Goal: Information Seeking & Learning: Find specific page/section

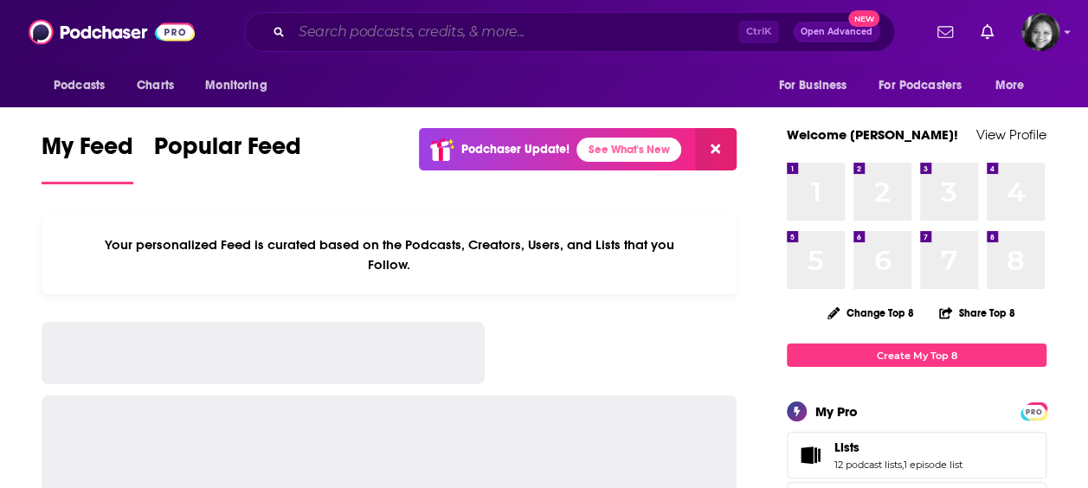
click at [457, 30] on input "Search podcasts, credits, & more..." at bounding box center [515, 32] width 447 height 28
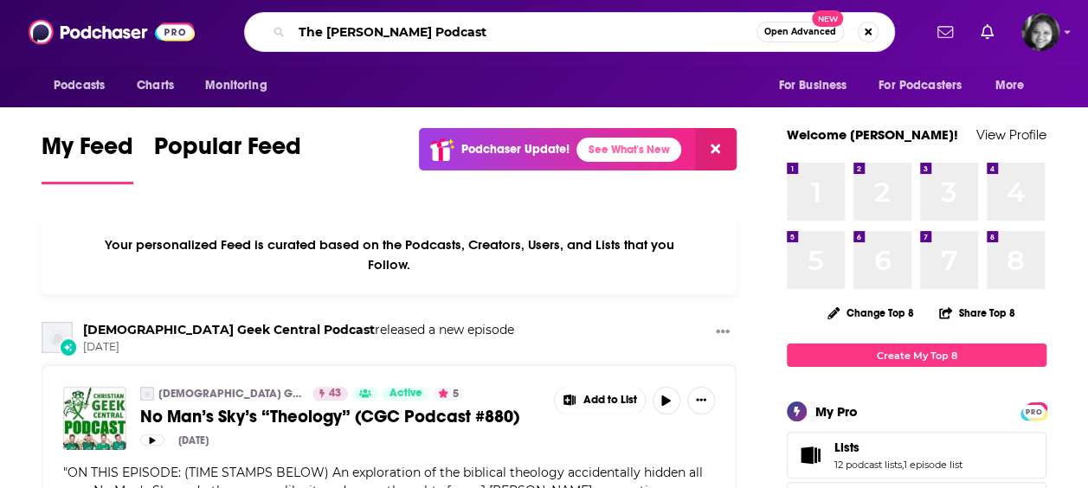
type input "The [PERSON_NAME] Podcast"
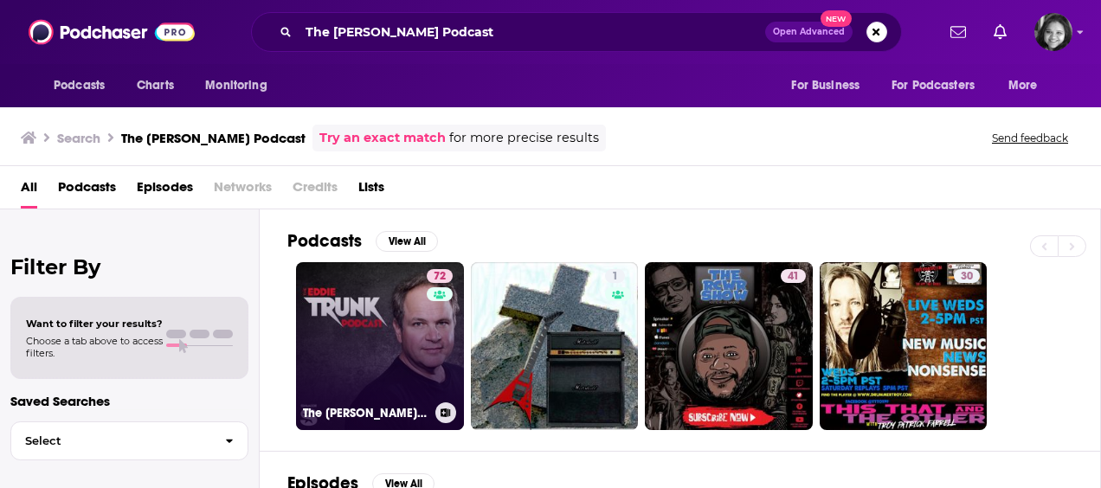
click at [365, 364] on link "72 The [PERSON_NAME] Podcast" at bounding box center [380, 346] width 168 height 168
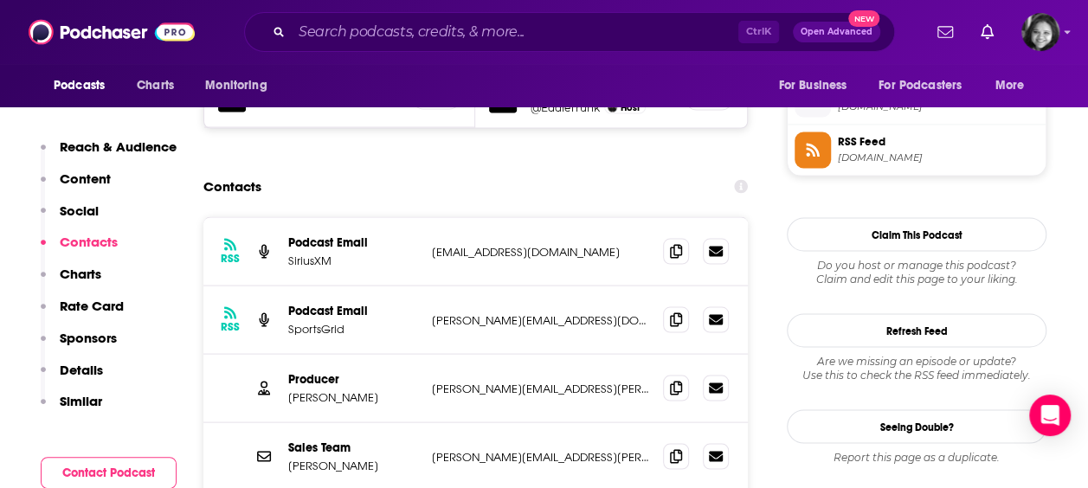
scroll to position [1543, 0]
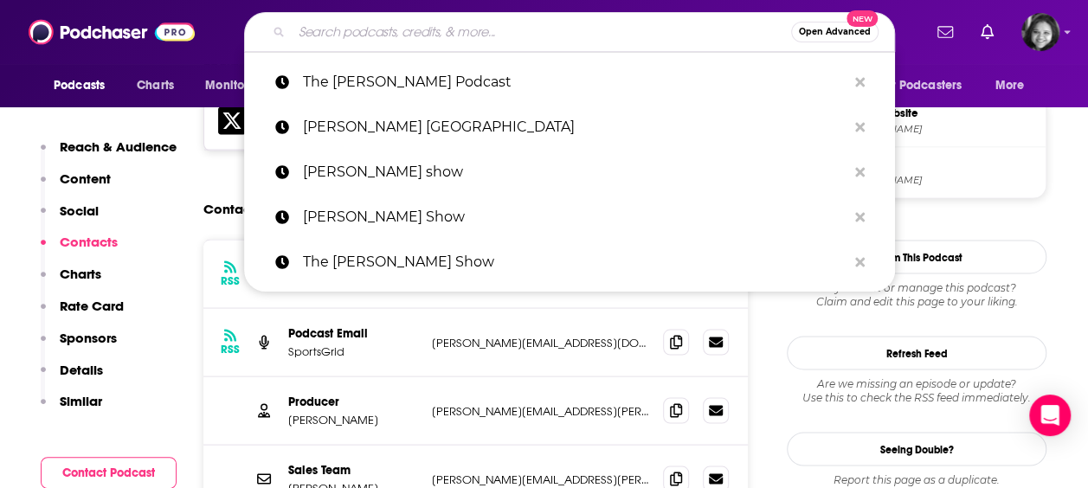
click at [365, 21] on input "Search podcasts, credits, & more..." at bounding box center [541, 32] width 499 height 28
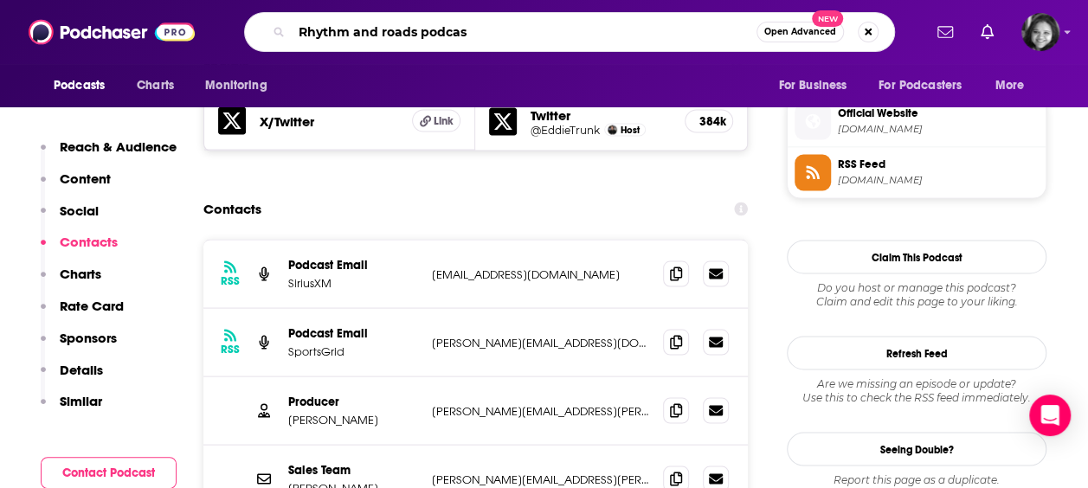
type input "Rhythm and roads podcast"
